Goal: Information Seeking & Learning: Find specific fact

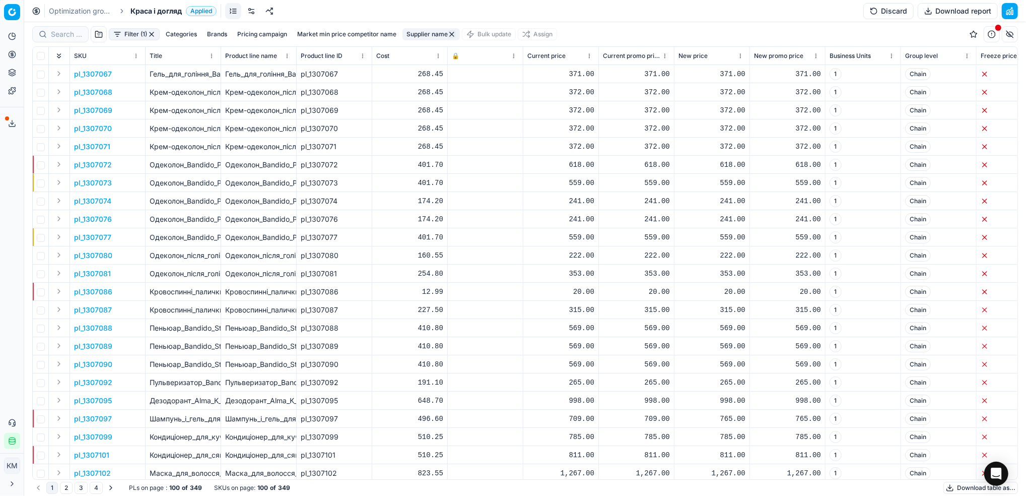
click at [7, 126] on button "Export service" at bounding box center [12, 123] width 16 height 16
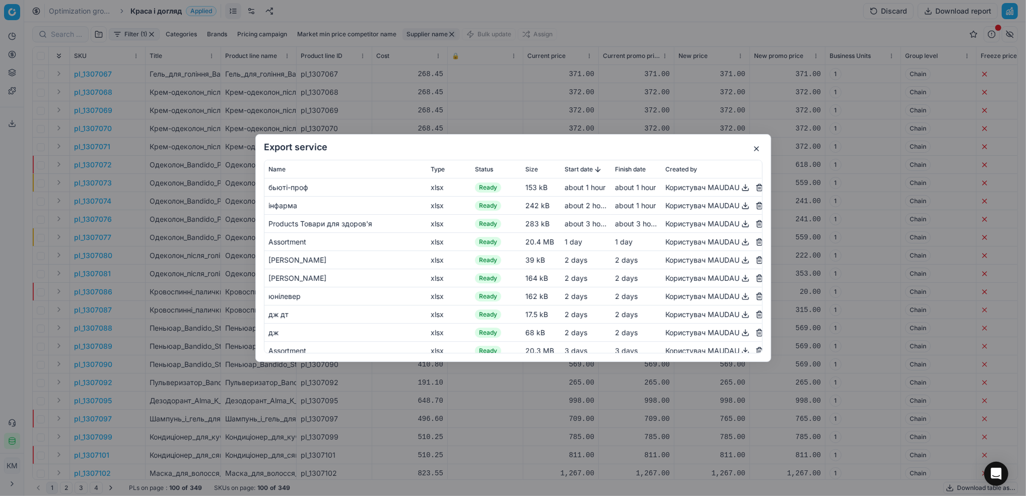
click at [739, 188] on button "button" at bounding box center [745, 187] width 12 height 12
drag, startPoint x: 695, startPoint y: 151, endPoint x: 685, endPoint y: 155, distance: 11.3
click at [685, 155] on div "Export service Name Type Status Size Start date Finish date Created by бьюті-пр…" at bounding box center [513, 248] width 516 height 228
click at [754, 149] on button "button" at bounding box center [756, 149] width 12 height 12
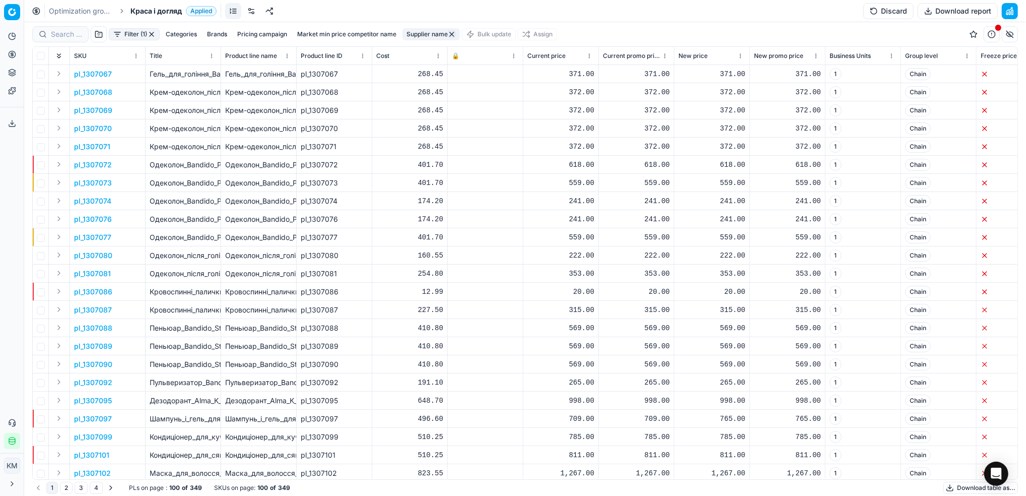
click at [423, 34] on button "Supplier name" at bounding box center [430, 34] width 57 height 12
drag, startPoint x: 432, startPoint y: 73, endPoint x: 389, endPoint y: 61, distance: 43.7
click at [335, 62] on body "Pricing platform Analytics Pricing Product portfolio Templates Export service 7…" at bounding box center [513, 248] width 1026 height 496
drag, startPoint x: 430, startPoint y: 71, endPoint x: 336, endPoint y: 71, distance: 94.2
click at [336, 71] on body "Pricing platform Analytics Pricing Product portfolio Templates Export service 7…" at bounding box center [513, 248] width 1026 height 496
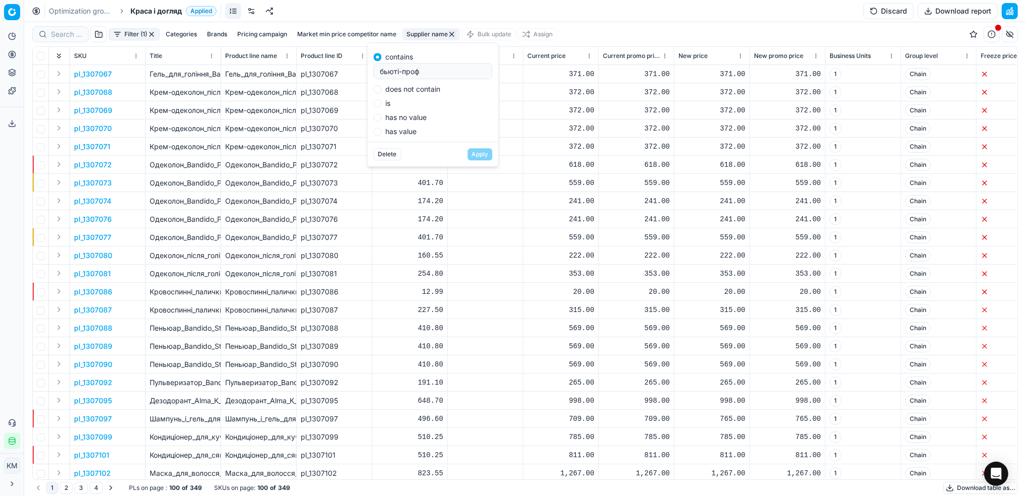
drag, startPoint x: 395, startPoint y: 76, endPoint x: 371, endPoint y: 75, distance: 24.2
click at [371, 75] on div "contains бьюті-проф does not contain is has no value has value" at bounding box center [433, 92] width 131 height 99
type input "мультиколор"
click at [476, 154] on button "Apply" at bounding box center [480, 154] width 25 height 12
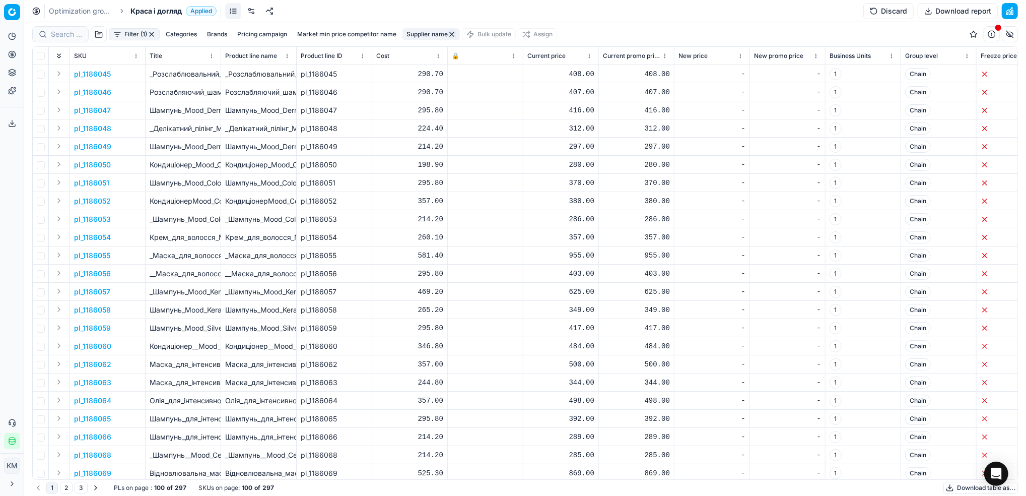
click at [953, 493] on button "Download table as..." at bounding box center [980, 487] width 75 height 12
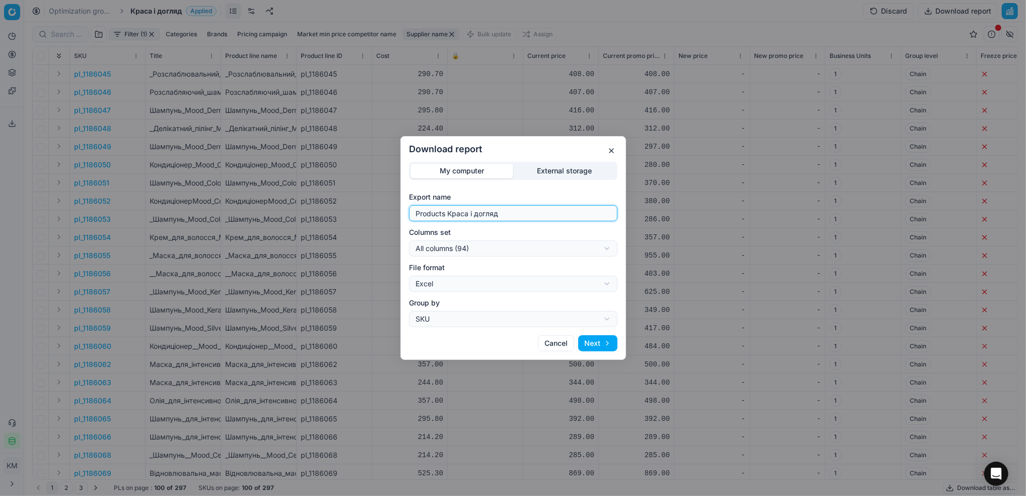
drag, startPoint x: 516, startPoint y: 213, endPoint x: 315, endPoint y: 185, distance: 202.3
click at [315, 185] on div "Download report My computer External storage Export name Products Краса і догля…" at bounding box center [513, 248] width 1026 height 496
type input "мультиколор"
click at [603, 345] on button "Next" at bounding box center [597, 343] width 39 height 16
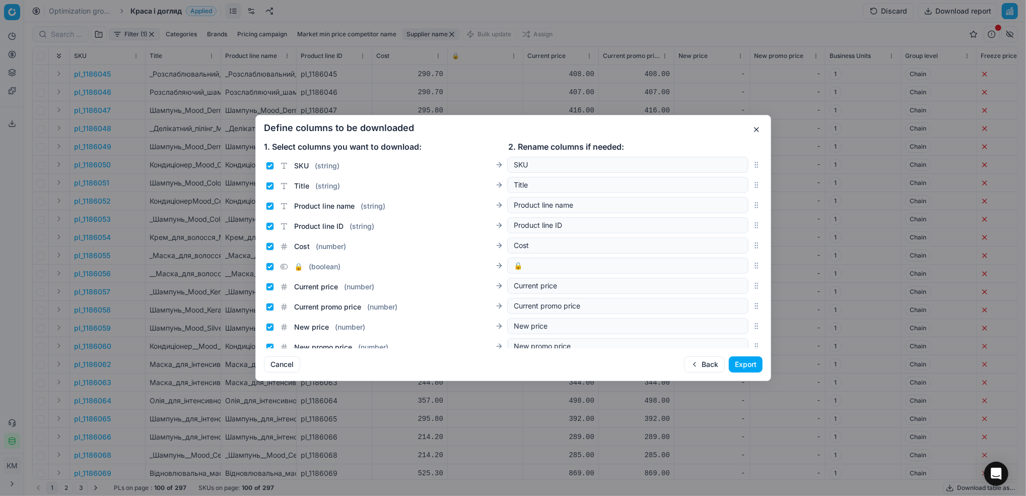
click at [740, 361] on button "Export" at bounding box center [746, 364] width 34 height 16
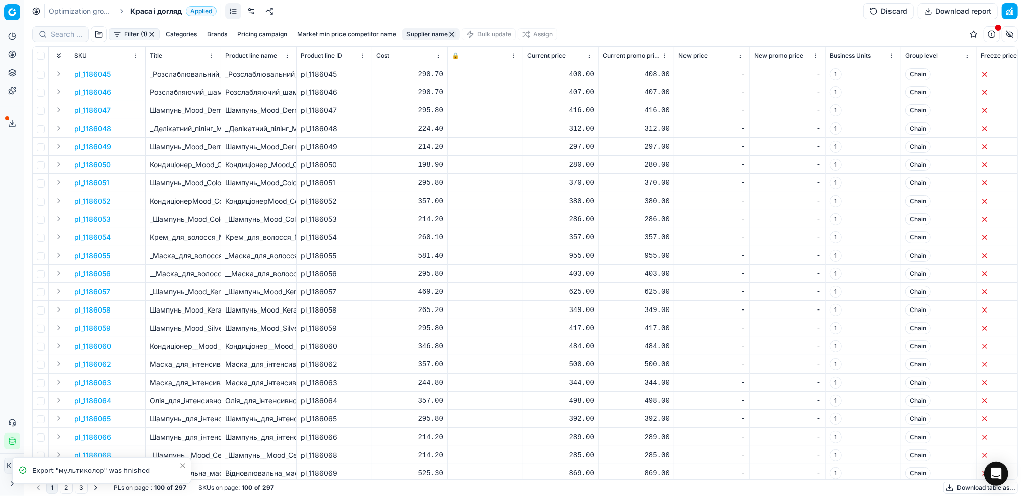
click at [11, 120] on icon at bounding box center [12, 123] width 8 height 8
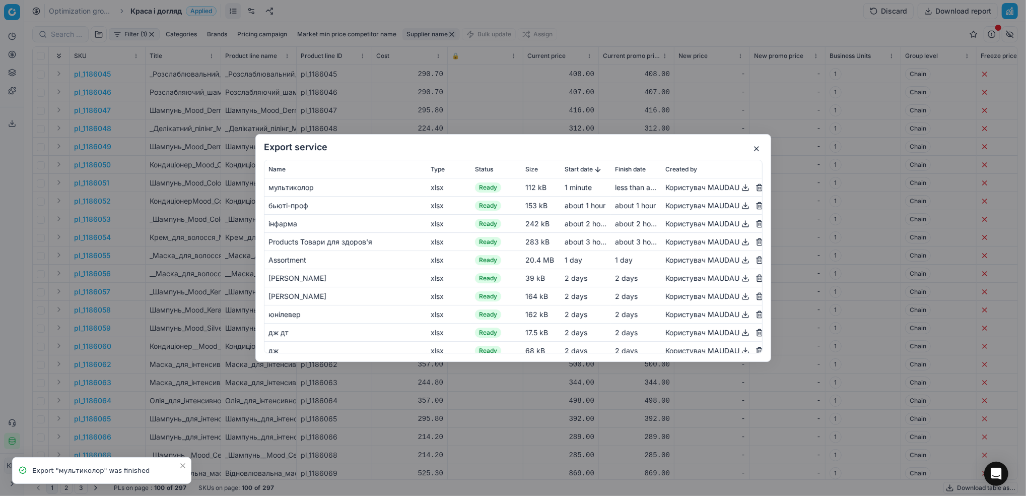
click at [739, 189] on button "button" at bounding box center [745, 187] width 12 height 12
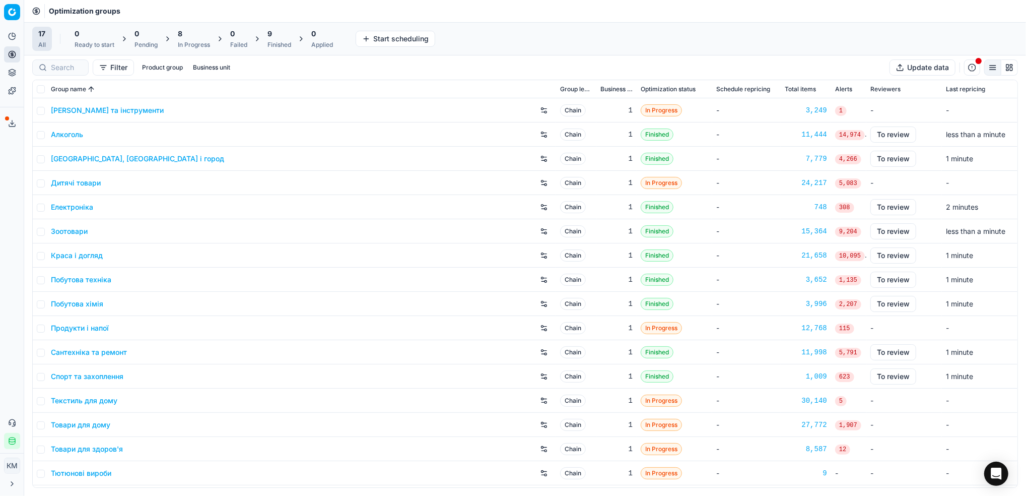
click at [85, 257] on link "Краса і догляд" at bounding box center [77, 255] width 52 height 10
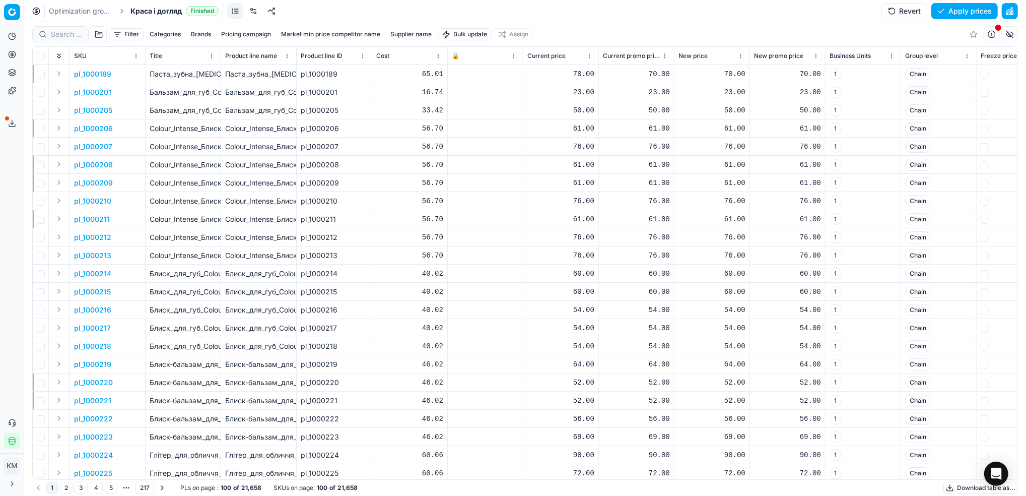
click at [76, 39] on div at bounding box center [60, 34] width 56 height 16
paste input "1226948"
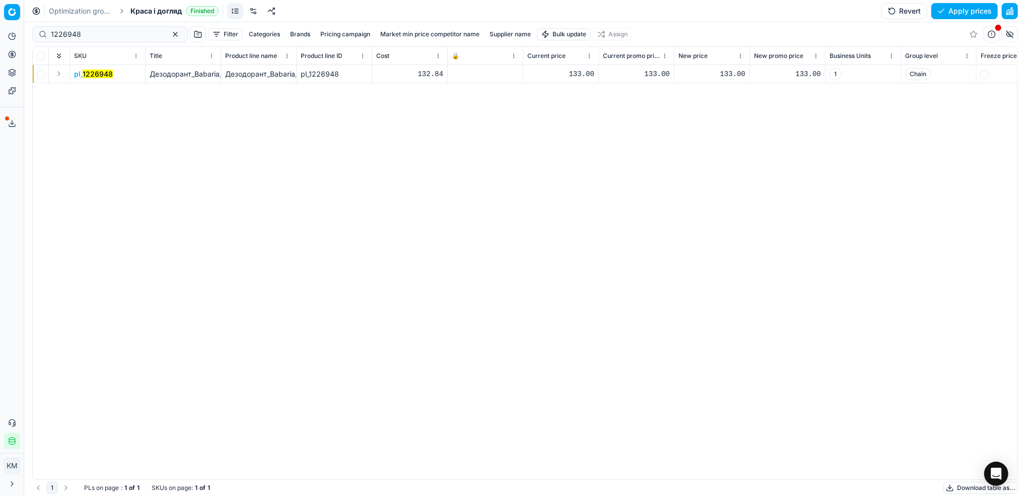
click at [97, 72] on mark "1226948" at bounding box center [98, 73] width 30 height 9
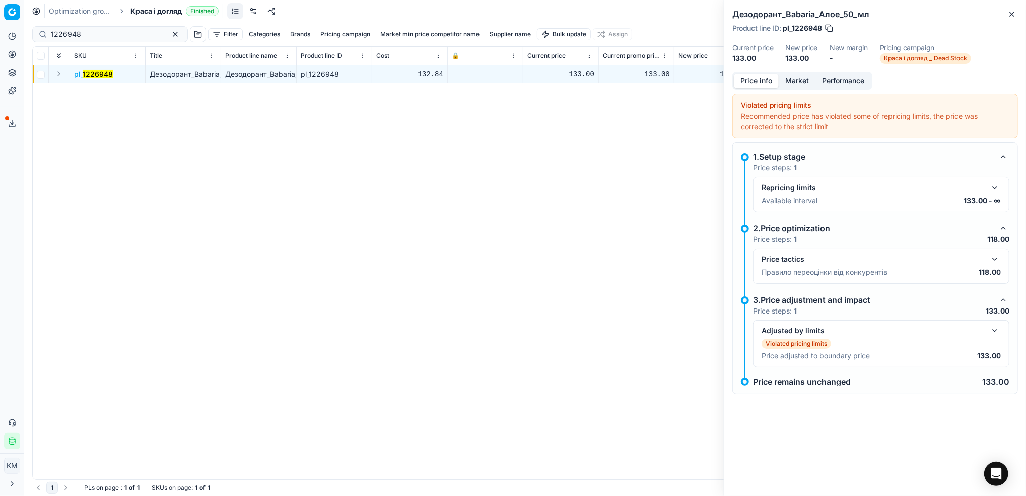
click at [803, 76] on button "Market" at bounding box center [797, 81] width 37 height 15
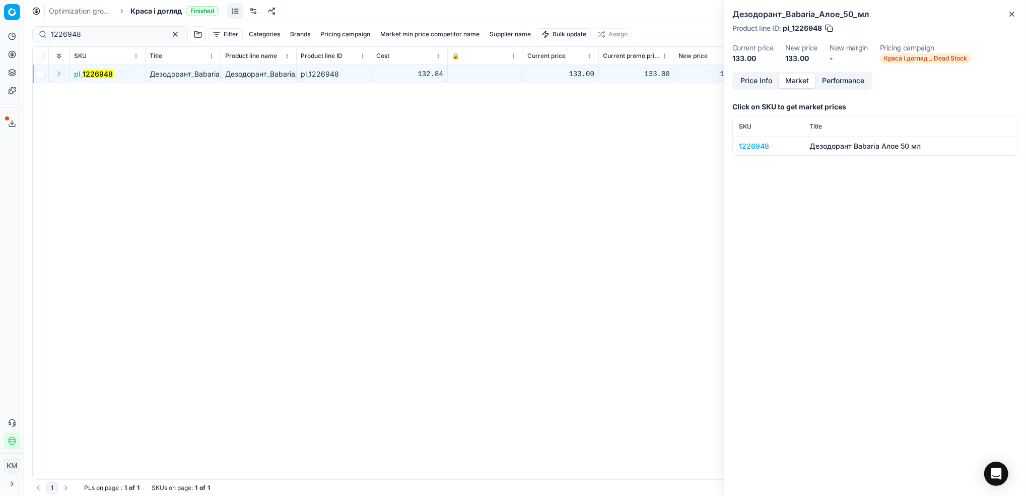
click at [754, 146] on div "1226948" at bounding box center [768, 146] width 58 height 10
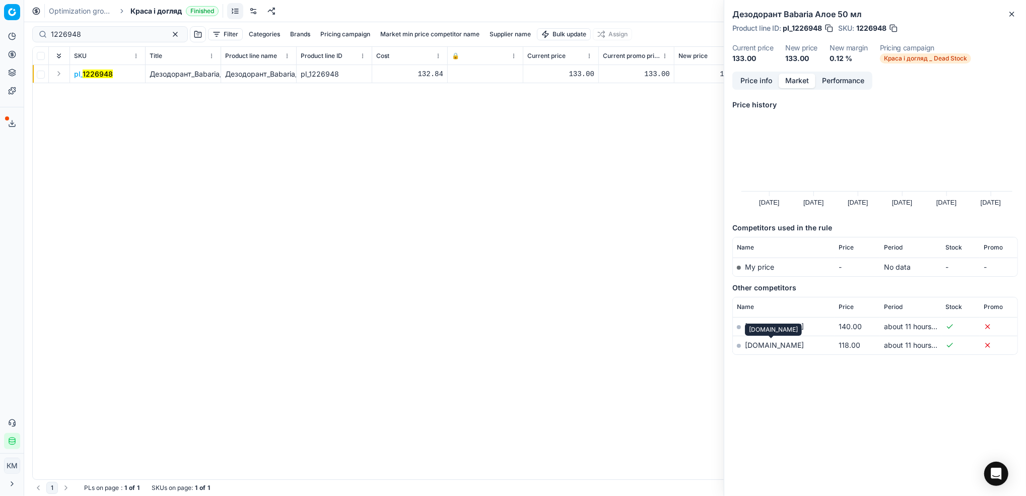
click at [768, 345] on link "[DOMAIN_NAME]" at bounding box center [774, 344] width 59 height 9
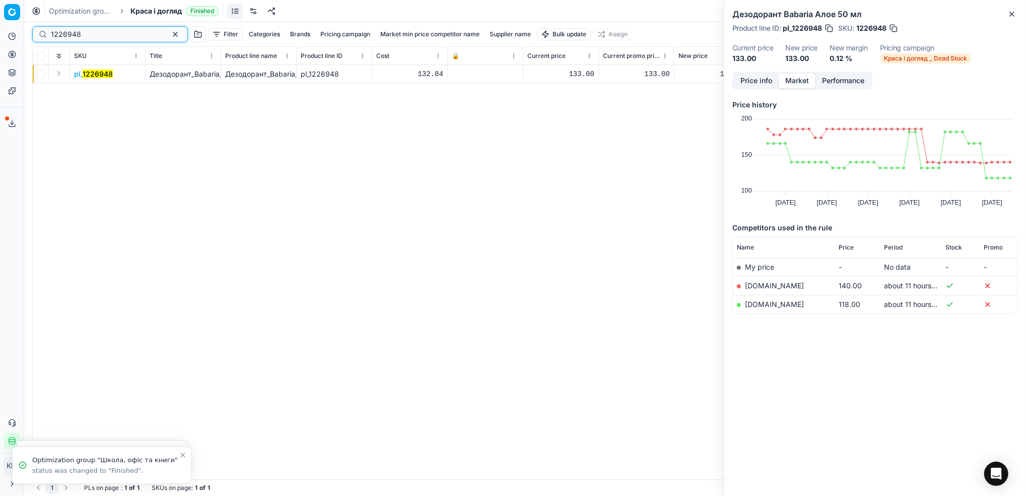
drag, startPoint x: 115, startPoint y: 33, endPoint x: -3, endPoint y: 15, distance: 119.2
click at [0, 15] on html "Pricing platform Analytics Pricing Product portfolio Templates Export service 8…" at bounding box center [513, 248] width 1026 height 496
paste input "32814"
click at [99, 76] on mark "1232814" at bounding box center [97, 73] width 29 height 9
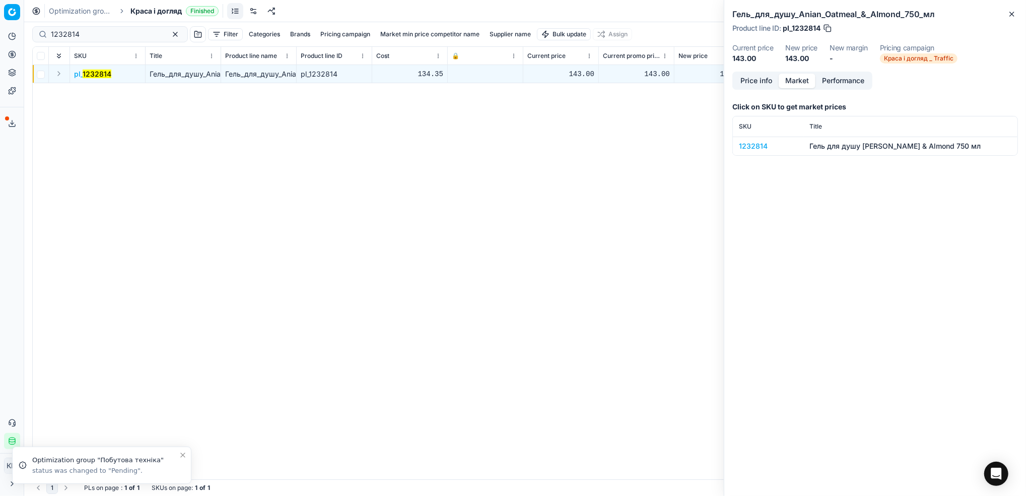
click at [751, 143] on div "1232814" at bounding box center [768, 146] width 58 height 10
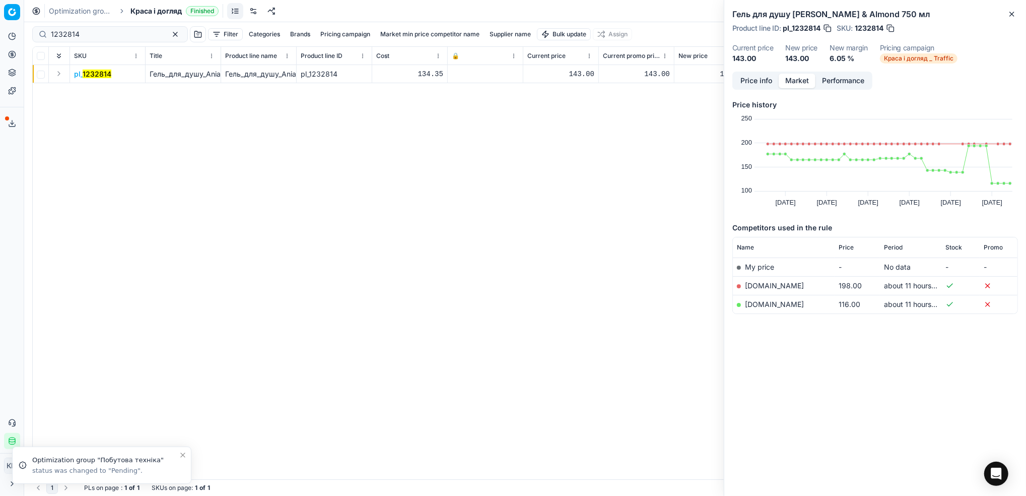
click at [755, 297] on td "[DOMAIN_NAME]" at bounding box center [784, 304] width 102 height 19
click at [755, 304] on link "[DOMAIN_NAME]" at bounding box center [774, 304] width 59 height 9
drag, startPoint x: 101, startPoint y: 34, endPoint x: 19, endPoint y: 22, distance: 83.0
click at [19, 22] on div "Pricing platform Analytics Pricing Product portfolio Templates Export service 8…" at bounding box center [513, 248] width 1026 height 496
paste input "5"
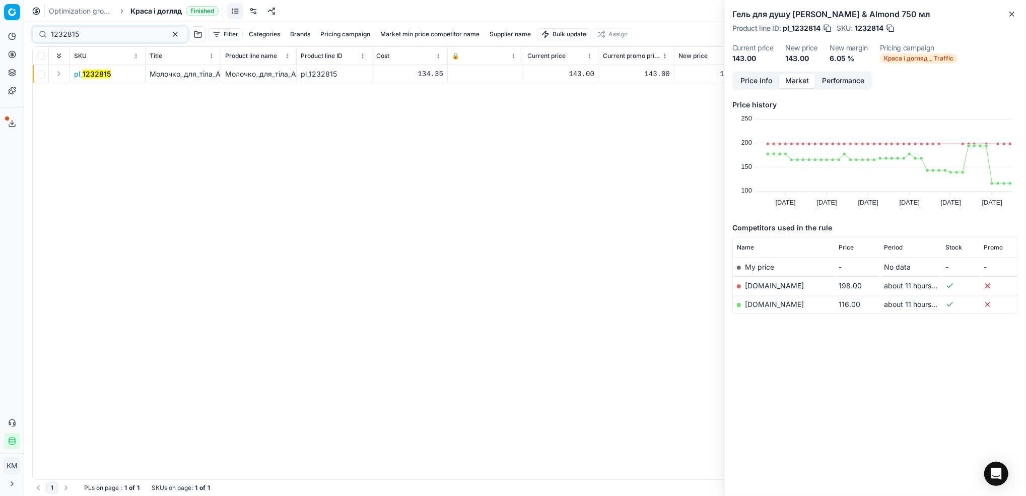
click at [98, 71] on mark "1232815" at bounding box center [97, 73] width 28 height 9
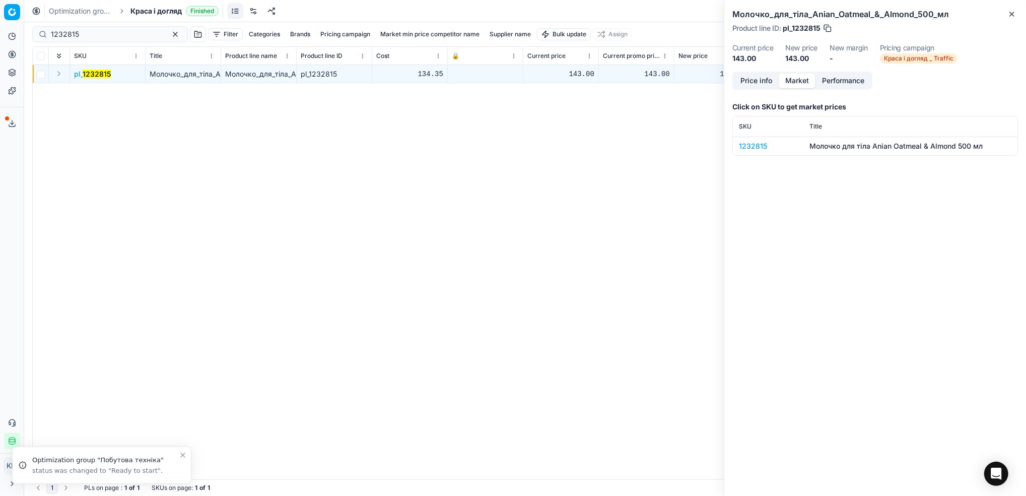
click at [759, 146] on div "1232815" at bounding box center [768, 146] width 58 height 10
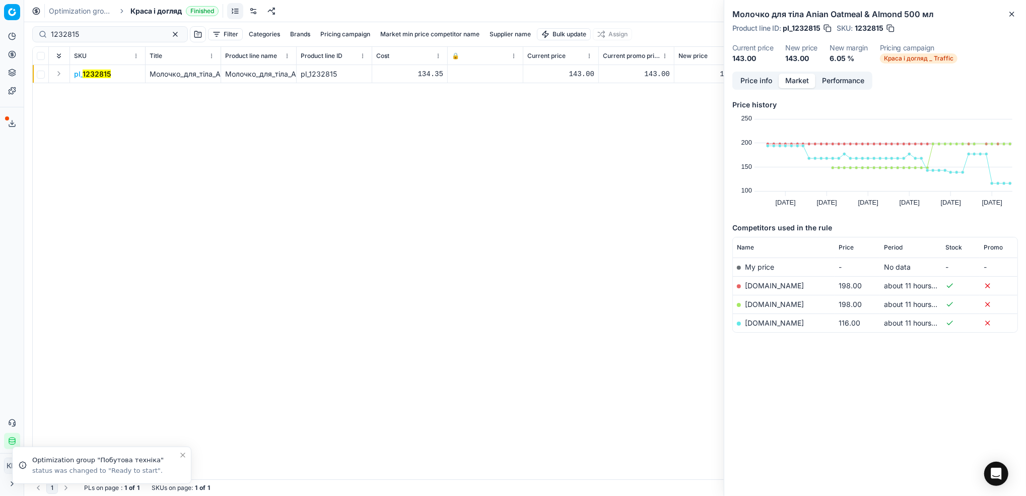
click at [762, 321] on link "[DOMAIN_NAME]" at bounding box center [774, 322] width 59 height 9
drag, startPoint x: 91, startPoint y: 36, endPoint x: -3, endPoint y: 27, distance: 94.7
click at [0, 27] on html "Pricing platform Analytics Pricing Product portfolio Templates Export service 8…" at bounding box center [513, 248] width 1026 height 496
paste input "186052"
click at [88, 73] on mark "1186052" at bounding box center [97, 73] width 28 height 9
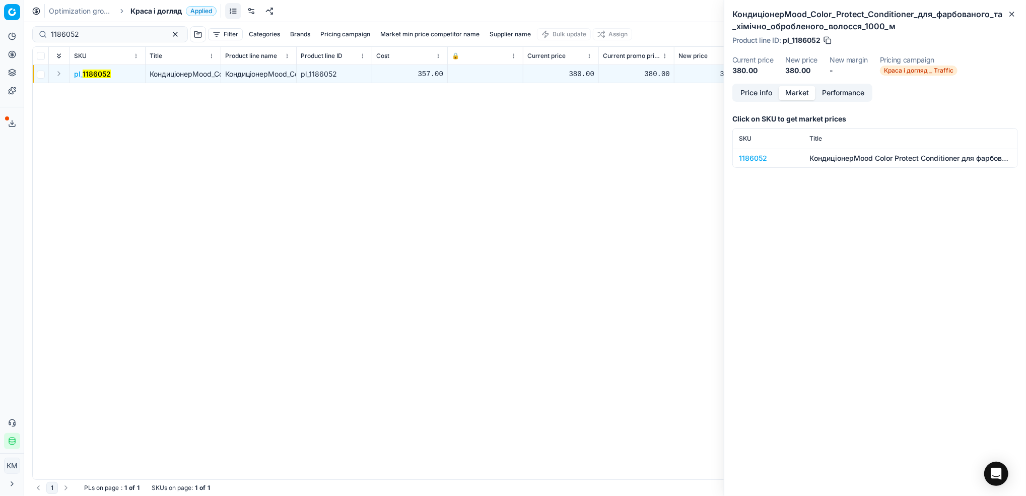
click at [756, 159] on div "1186052" at bounding box center [768, 158] width 58 height 10
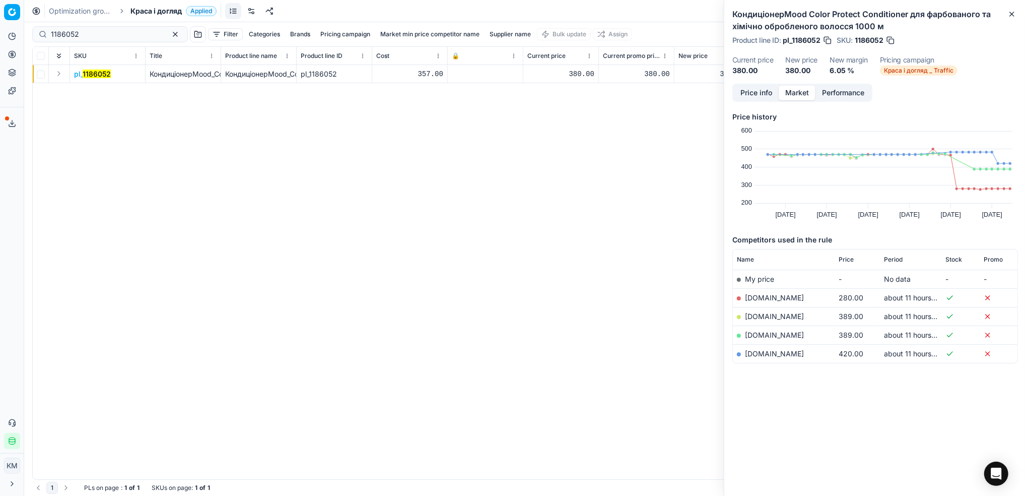
click at [761, 296] on link "[DOMAIN_NAME]" at bounding box center [774, 297] width 59 height 9
drag, startPoint x: 116, startPoint y: 33, endPoint x: 0, endPoint y: 31, distance: 116.3
click at [0, 31] on html "Pricing platform Analytics Pricing Product portfolio Templates Export service 8…" at bounding box center [513, 248] width 1026 height 496
paste input "77"
click at [98, 69] on span "pl_ 1186077" at bounding box center [92, 74] width 36 height 10
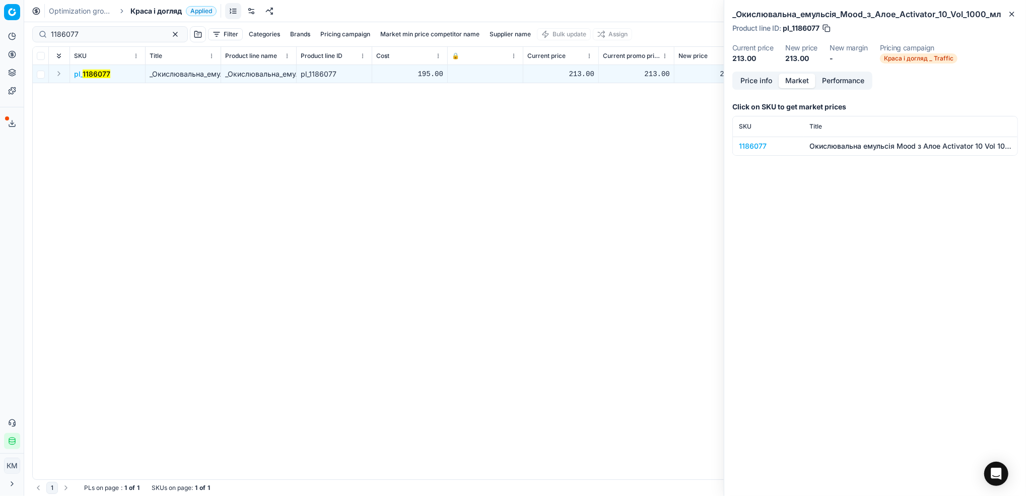
click at [756, 143] on div "1186077" at bounding box center [768, 146] width 58 height 10
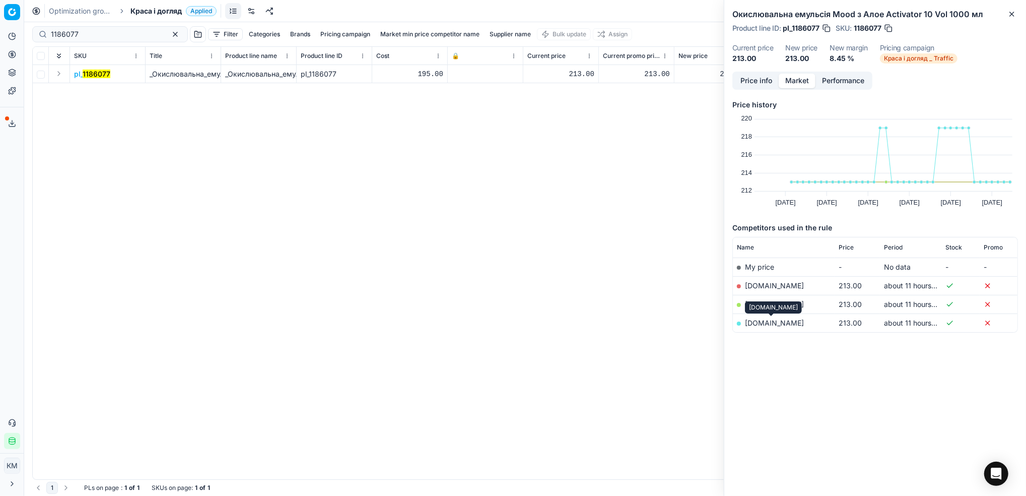
click at [766, 321] on link "[DOMAIN_NAME]" at bounding box center [774, 322] width 59 height 9
drag, startPoint x: 92, startPoint y: 35, endPoint x: -3, endPoint y: 20, distance: 96.3
click at [0, 20] on html "Pricing platform Analytics Pricing Product portfolio Templates Export service 8…" at bounding box center [513, 248] width 1026 height 496
paste input "165"
click at [110, 77] on td "pl_ 1186165" at bounding box center [108, 74] width 76 height 18
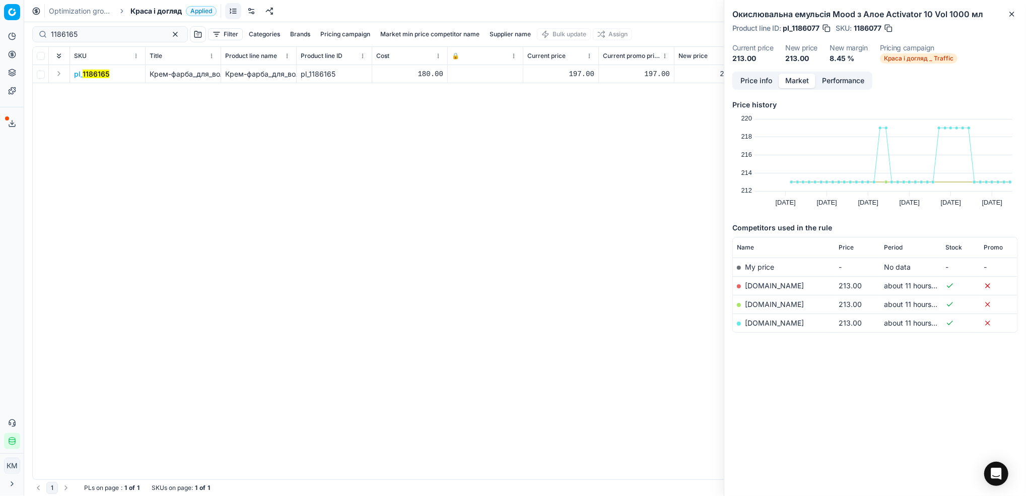
click at [106, 77] on mark "1186165" at bounding box center [96, 73] width 27 height 9
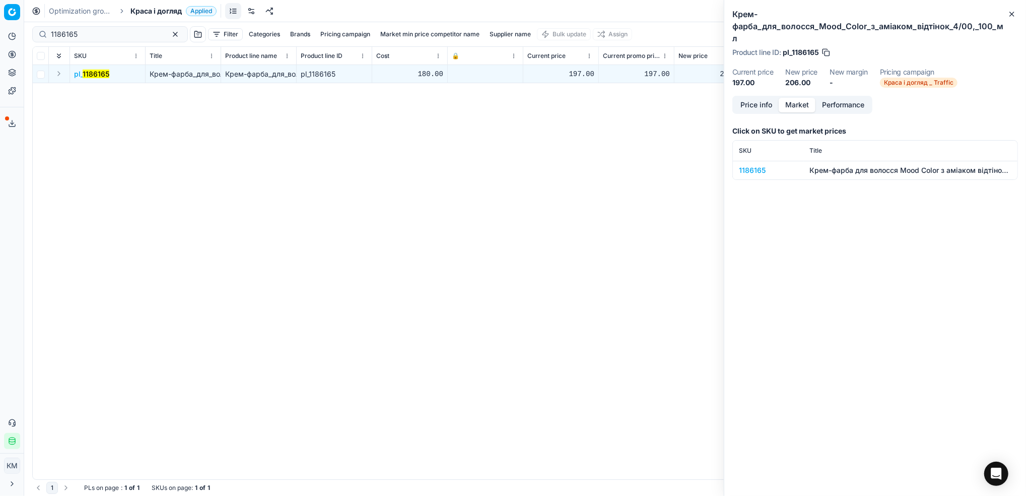
click at [762, 165] on div "1186165" at bounding box center [768, 170] width 58 height 10
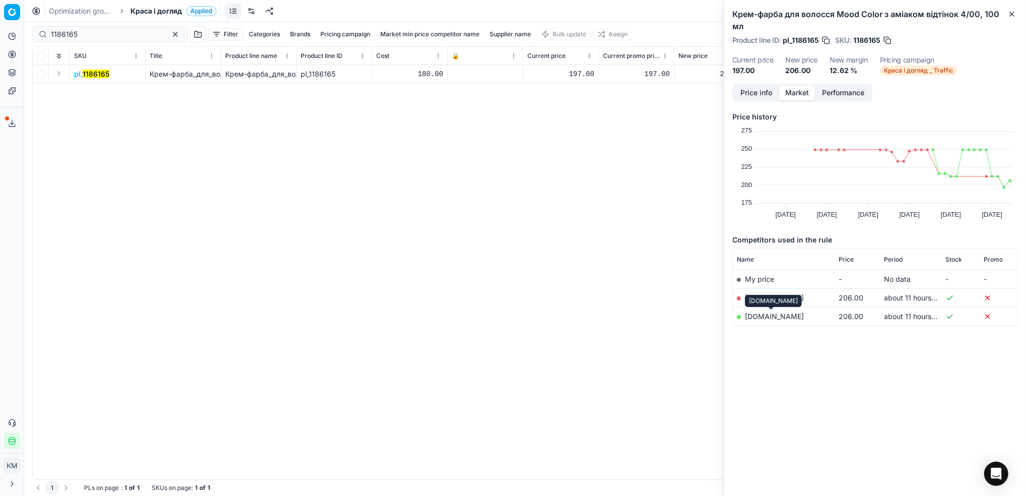
click at [778, 315] on link "[DOMAIN_NAME]" at bounding box center [774, 316] width 59 height 9
click at [763, 297] on link "[DOMAIN_NAME]" at bounding box center [774, 297] width 59 height 9
click at [141, 10] on span "Краса і догляд" at bounding box center [155, 11] width 51 height 10
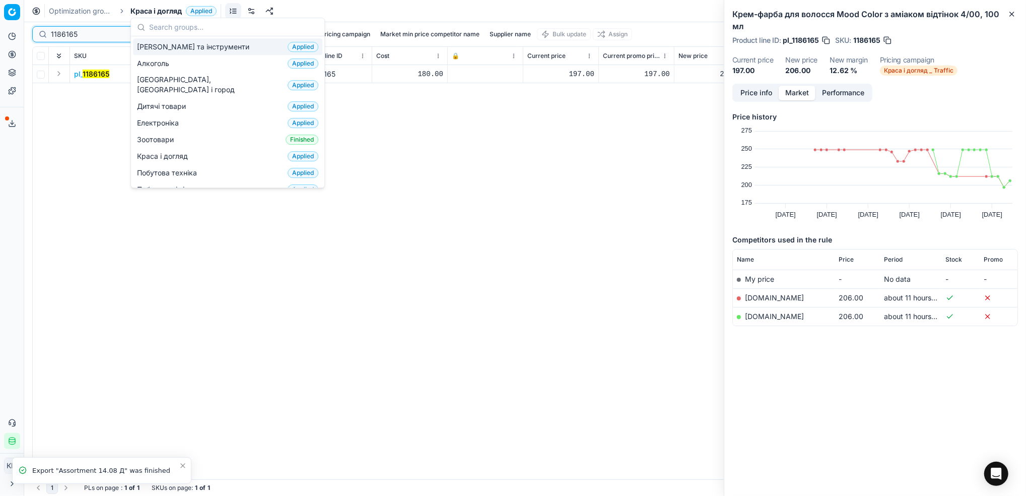
drag, startPoint x: 77, startPoint y: 30, endPoint x: 33, endPoint y: 24, distance: 44.2
click at [18, 29] on div "Pricing platform Analytics Pricing Product portfolio Templates Export service 8…" at bounding box center [513, 248] width 1026 height 496
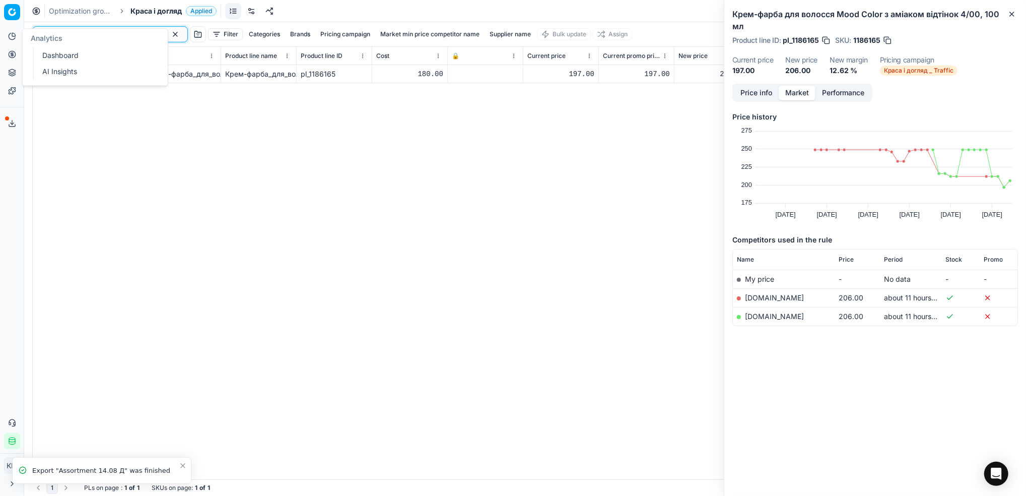
paste input "307166"
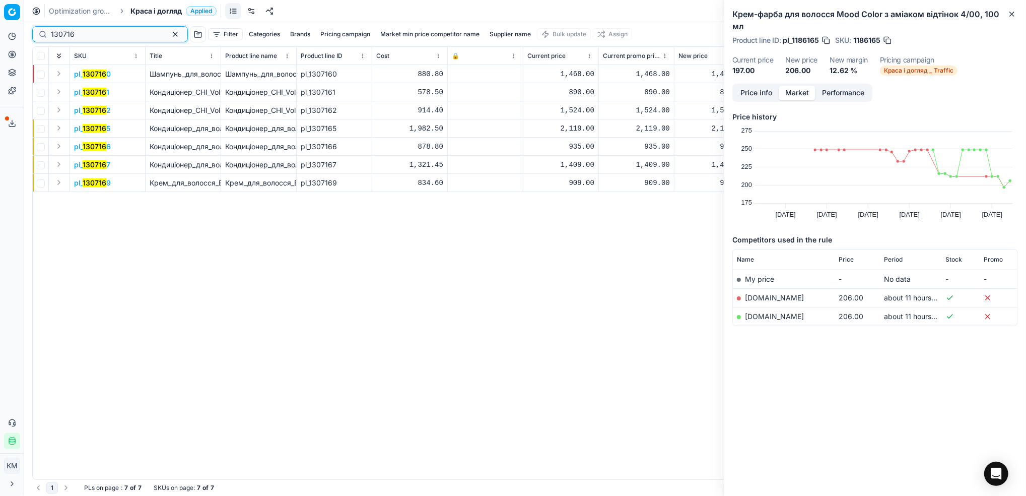
drag, startPoint x: 100, startPoint y: 33, endPoint x: -3, endPoint y: 29, distance: 103.3
click at [0, 29] on html "Pricing platform Analytics Pricing Product portfolio Templates Export service 8…" at bounding box center [513, 248] width 1026 height 496
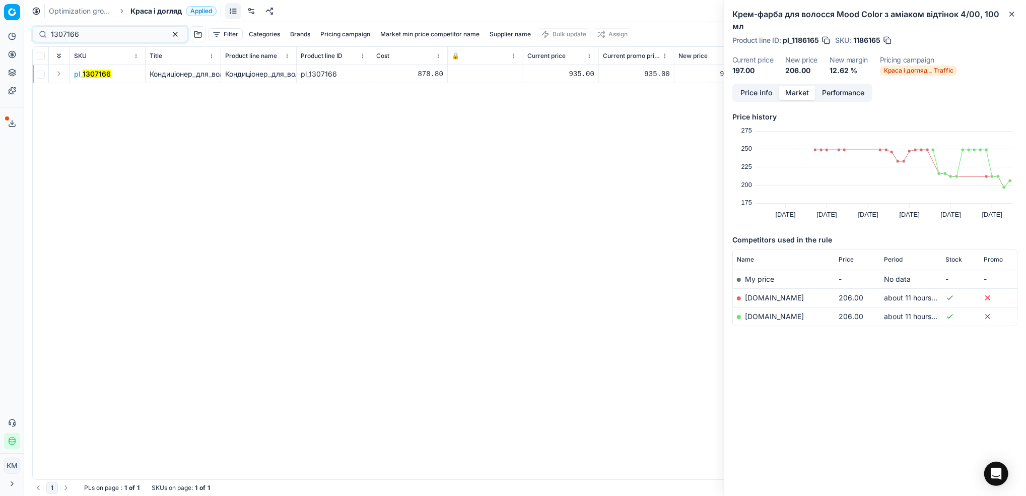
click at [100, 78] on span "pl_ 1307166" at bounding box center [92, 74] width 37 height 10
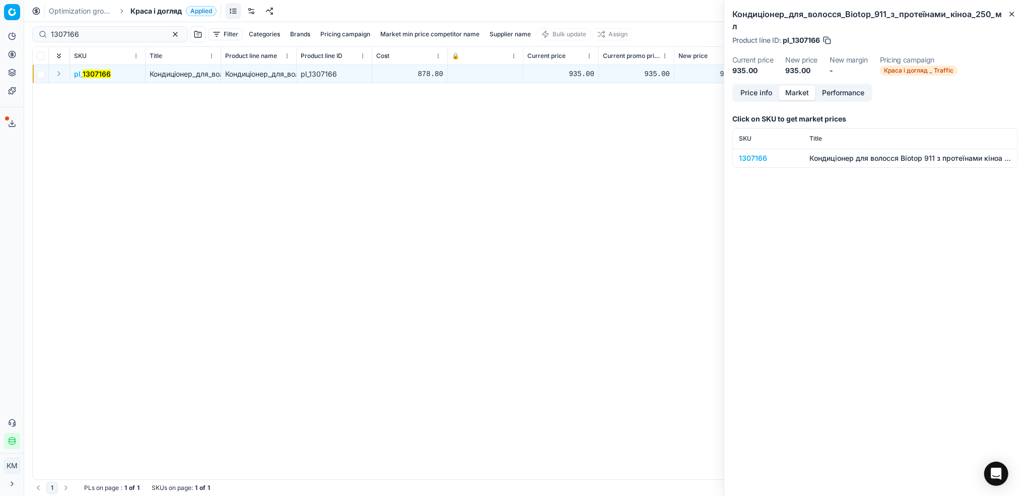
click at [740, 153] on div "1307166" at bounding box center [768, 158] width 58 height 10
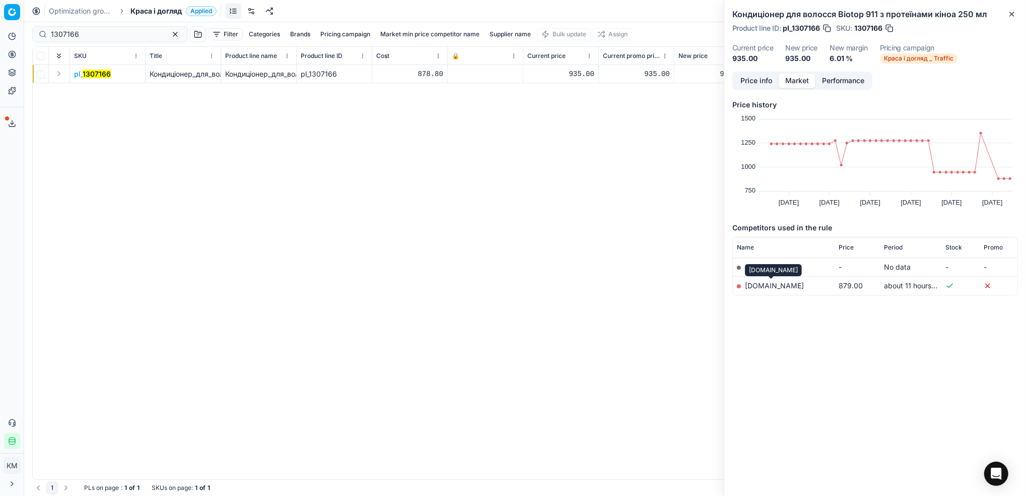
click at [763, 286] on link "[DOMAIN_NAME]" at bounding box center [774, 285] width 59 height 9
click at [1, 24] on div "Pricing platform Analytics Pricing Product portfolio Templates Export service 8…" at bounding box center [513, 248] width 1026 height 496
paste input "73"
click at [107, 70] on mark "1307173" at bounding box center [97, 73] width 28 height 9
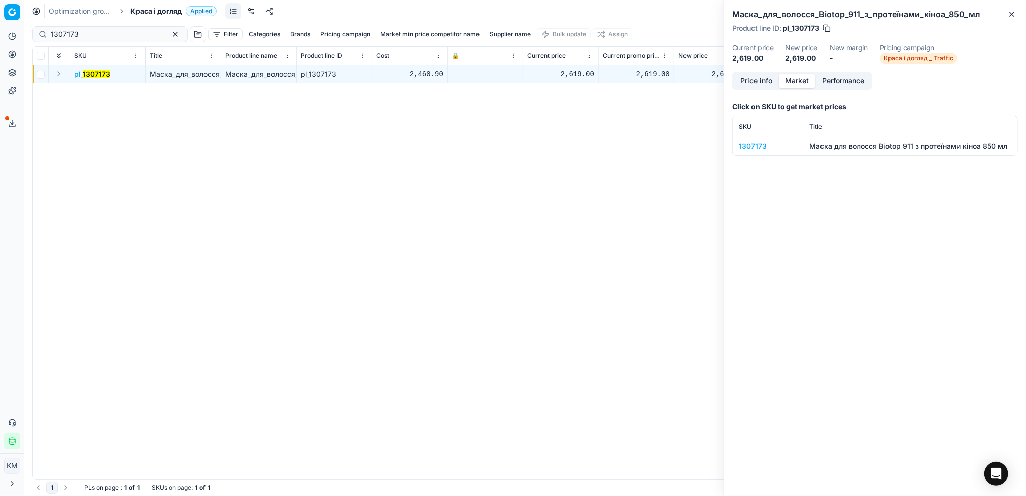
click at [760, 144] on div "1307173" at bounding box center [768, 146] width 58 height 10
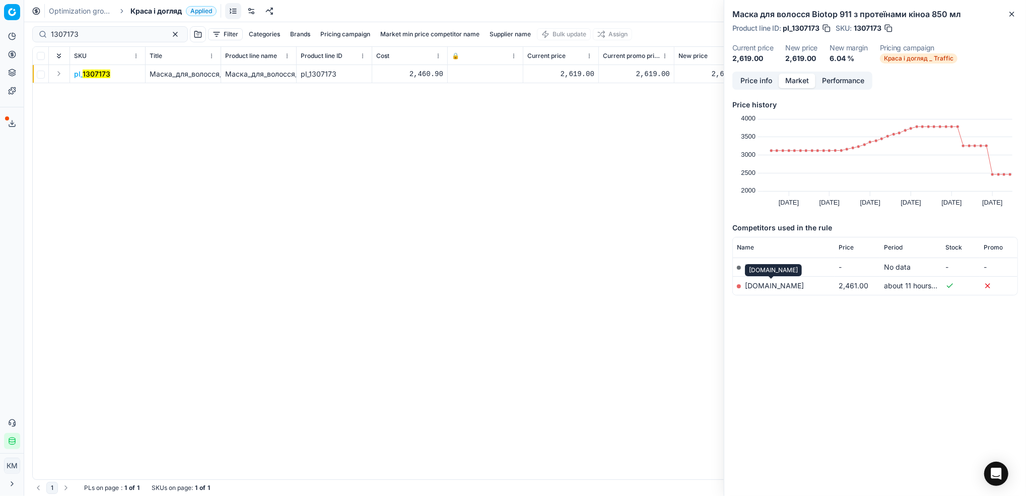
click at [775, 286] on link "[DOMAIN_NAME]" at bounding box center [774, 285] width 59 height 9
drag, startPoint x: 88, startPoint y: 32, endPoint x: 0, endPoint y: 29, distance: 87.7
click at [0, 31] on html "Pricing platform Analytics Pricing Product portfolio Templates Export service 8…" at bounding box center [513, 248] width 1026 height 496
paste input "60932"
click at [105, 76] on mark "609323" at bounding box center [96, 73] width 27 height 9
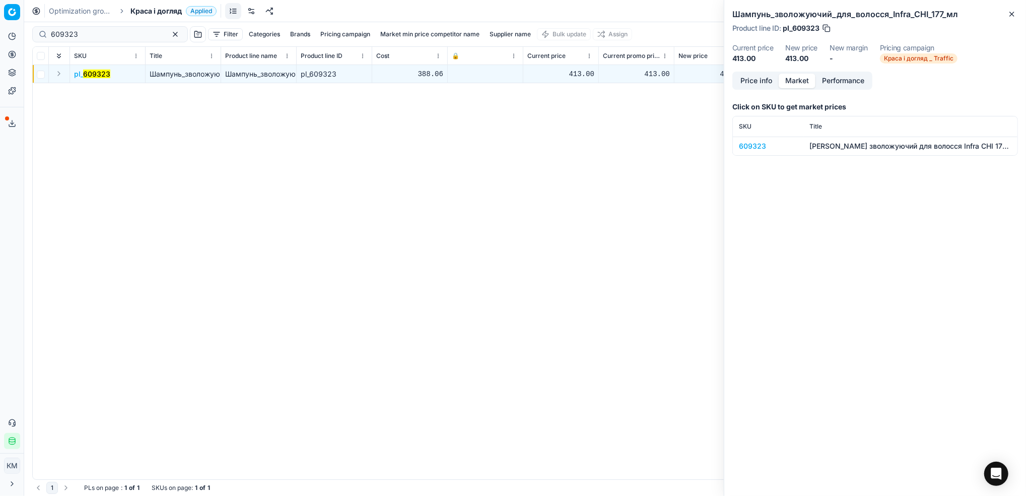
click at [756, 142] on div "609323" at bounding box center [768, 146] width 58 height 10
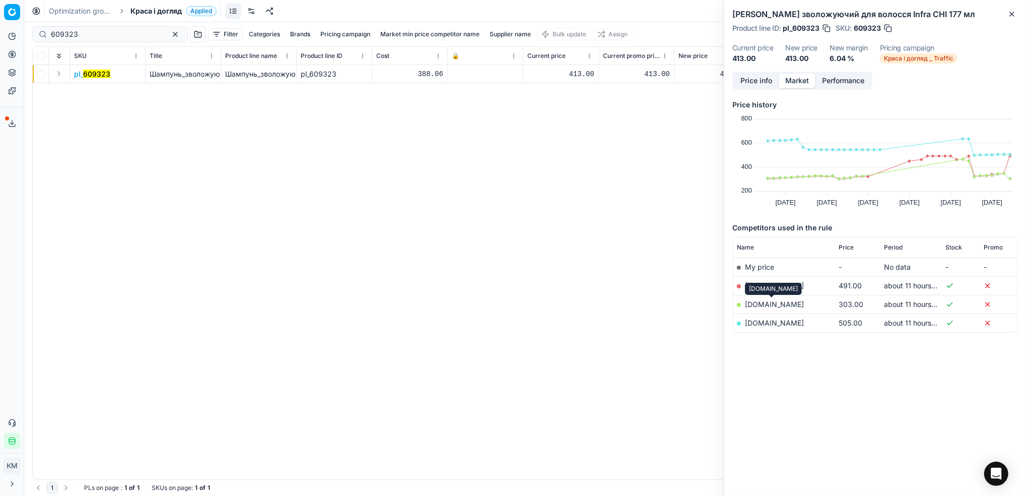
click at [759, 304] on link "[DOMAIN_NAME]" at bounding box center [774, 304] width 59 height 9
drag, startPoint x: 90, startPoint y: 39, endPoint x: -3, endPoint y: 26, distance: 93.7
click at [0, 26] on html "Pricing platform Analytics Pricing Product portfolio Templates Export service 8…" at bounding box center [513, 248] width 1026 height 496
paste input "1"
type input "609313"
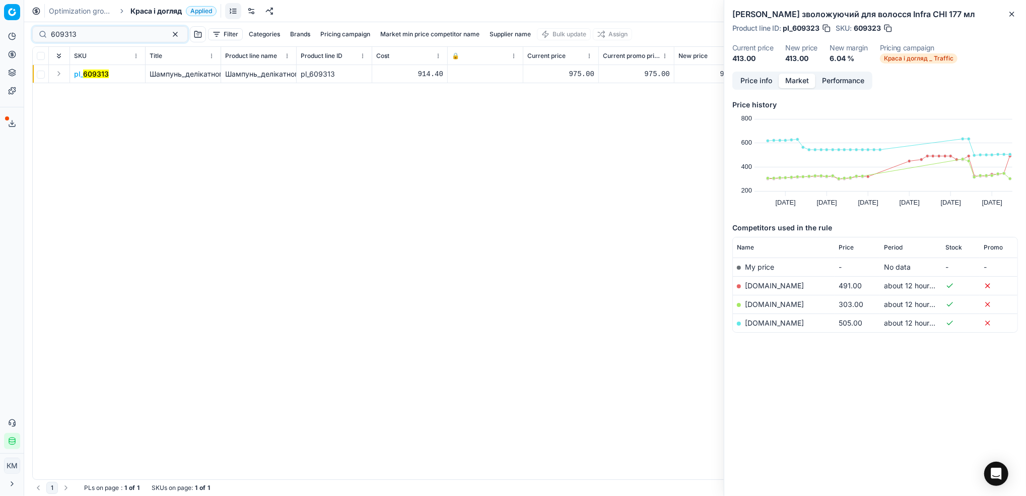
click at [85, 71] on mark "609313" at bounding box center [96, 73] width 26 height 9
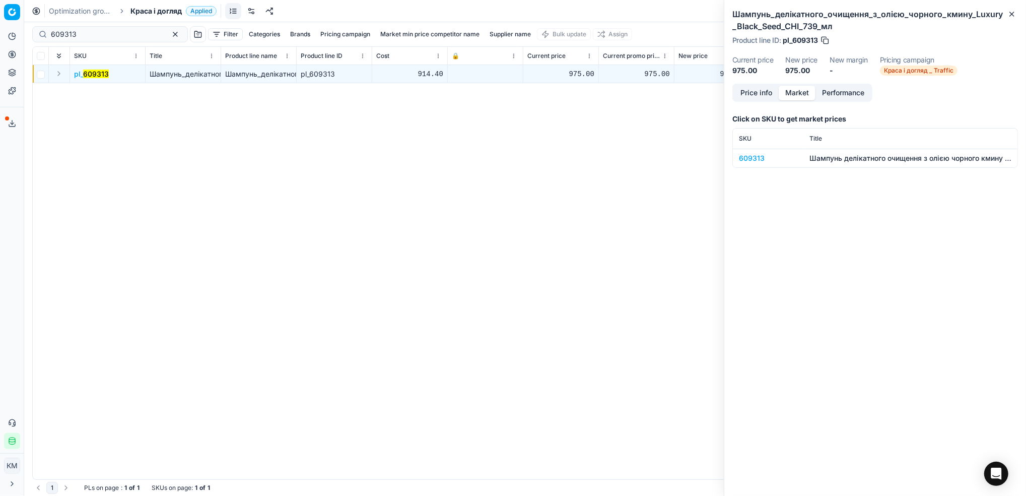
click at [752, 157] on div "609313" at bounding box center [768, 158] width 58 height 10
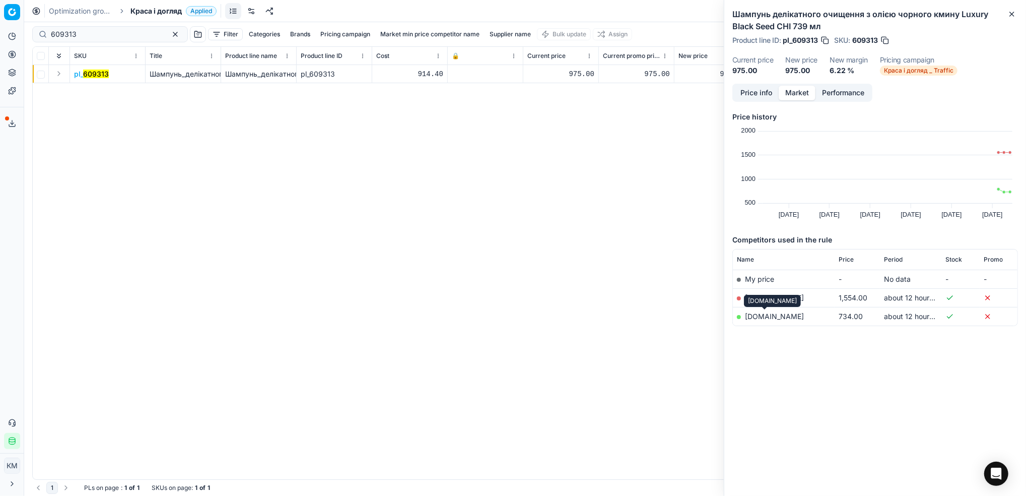
click at [774, 314] on link "[DOMAIN_NAME]" at bounding box center [774, 316] width 59 height 9
click at [0, 32] on html "Pricing platform Analytics Pricing Product portfolio Templates Export service 8…" at bounding box center [513, 248] width 1026 height 496
click at [755, 316] on link "[DOMAIN_NAME]" at bounding box center [774, 316] width 59 height 9
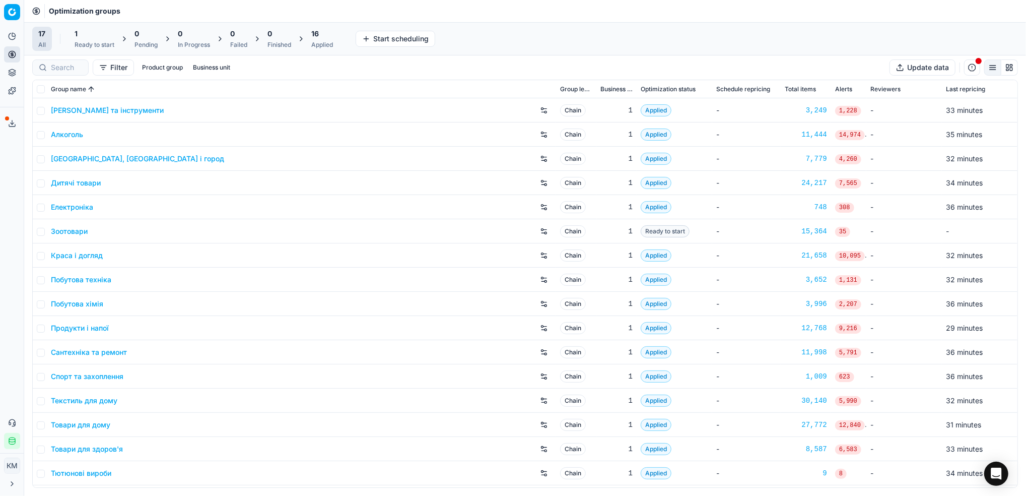
click at [83, 254] on link "Краса і догляд" at bounding box center [77, 255] width 52 height 10
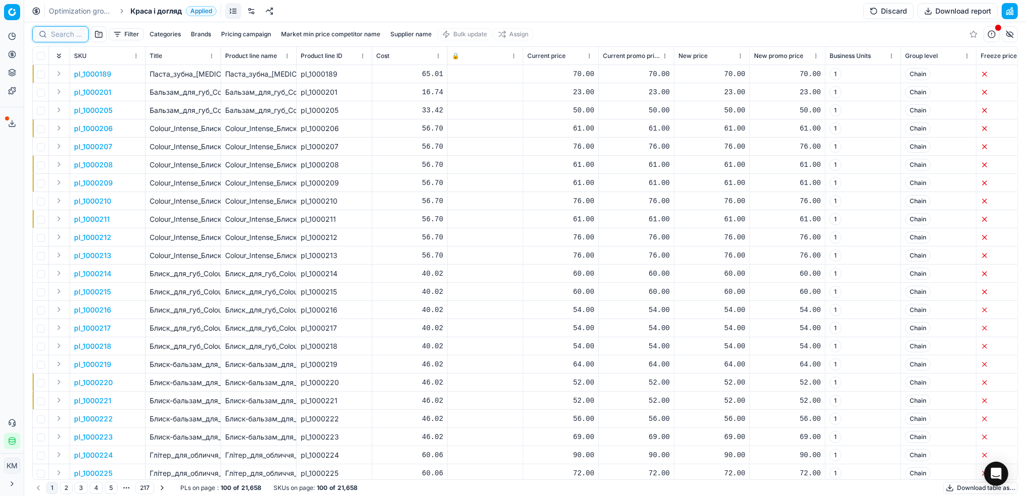
click at [72, 35] on input at bounding box center [66, 34] width 31 height 10
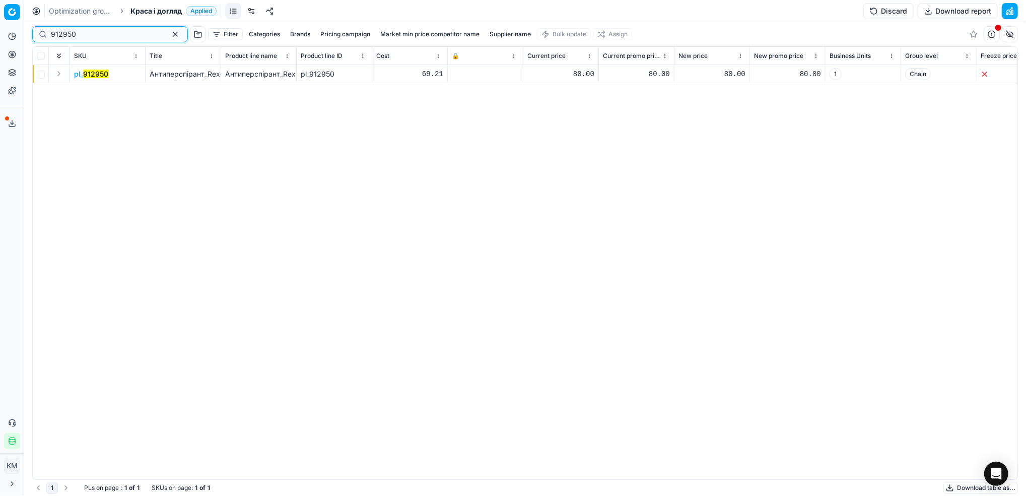
type input "912950"
click at [98, 73] on mark "912950" at bounding box center [95, 73] width 25 height 9
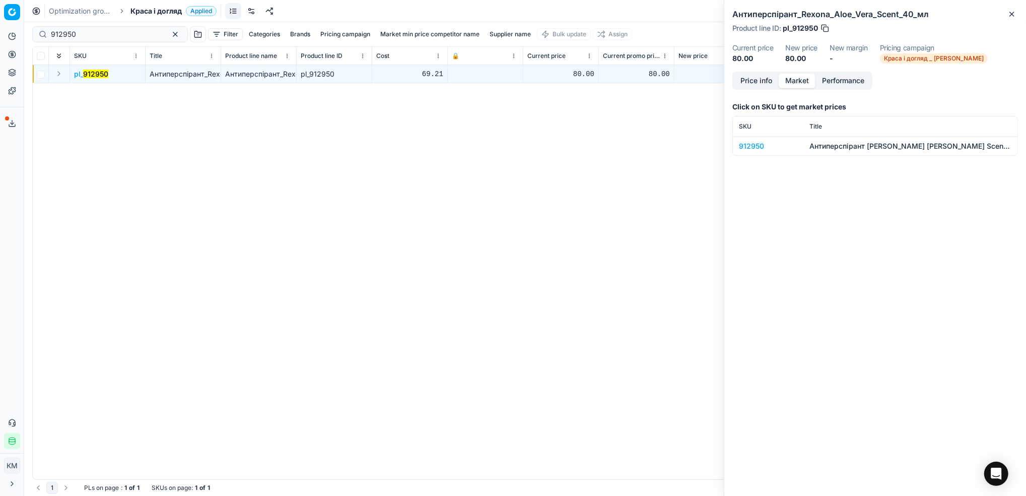
click at [803, 83] on button "Market" at bounding box center [797, 81] width 37 height 15
click at [747, 149] on div "912950" at bounding box center [768, 146] width 58 height 10
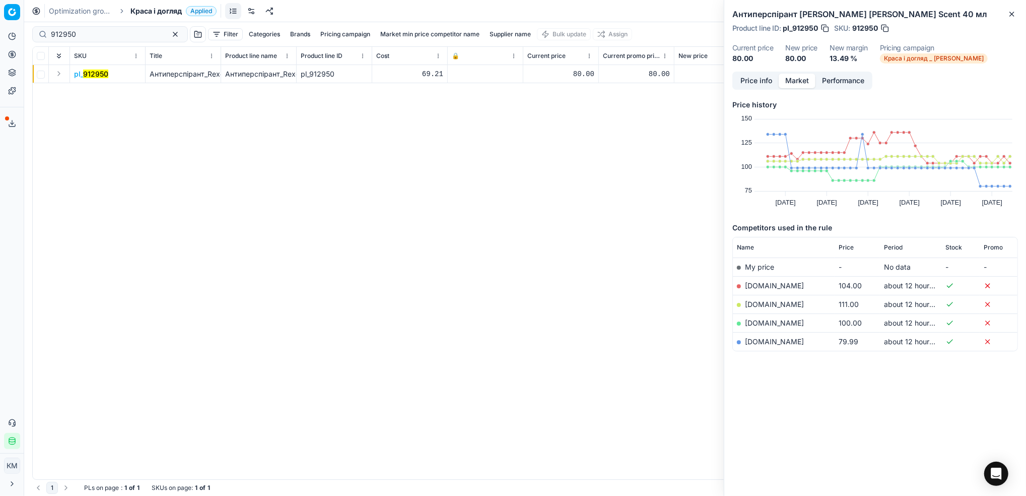
click at [753, 341] on link "silpo.ua" at bounding box center [774, 341] width 59 height 9
click at [102, 71] on mark "912950" at bounding box center [95, 73] width 25 height 9
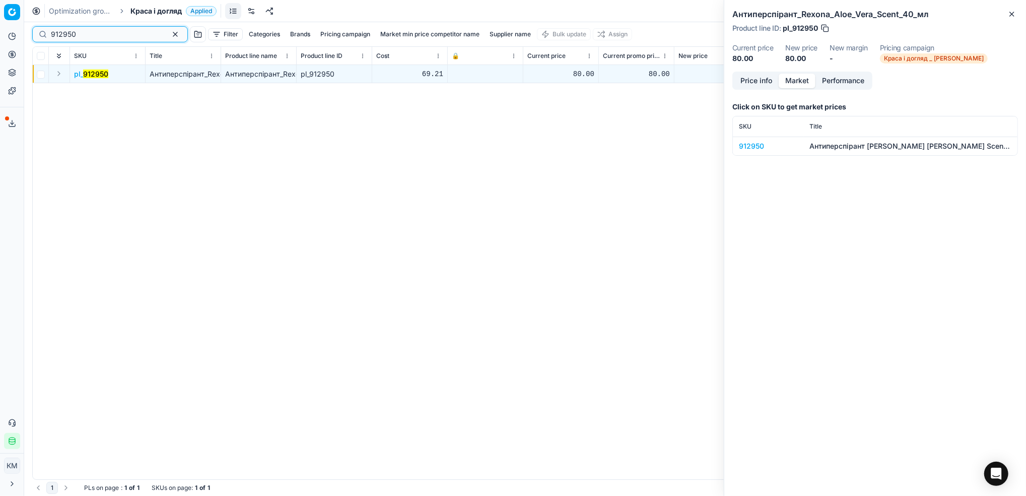
drag, startPoint x: 94, startPoint y: 33, endPoint x: 31, endPoint y: 29, distance: 63.1
click at [31, 29] on div "912950 Filter Categories Brands Pricing campaign Market min price competitor na…" at bounding box center [525, 258] width 1002 height 473
